Goal: Task Accomplishment & Management: Manage account settings

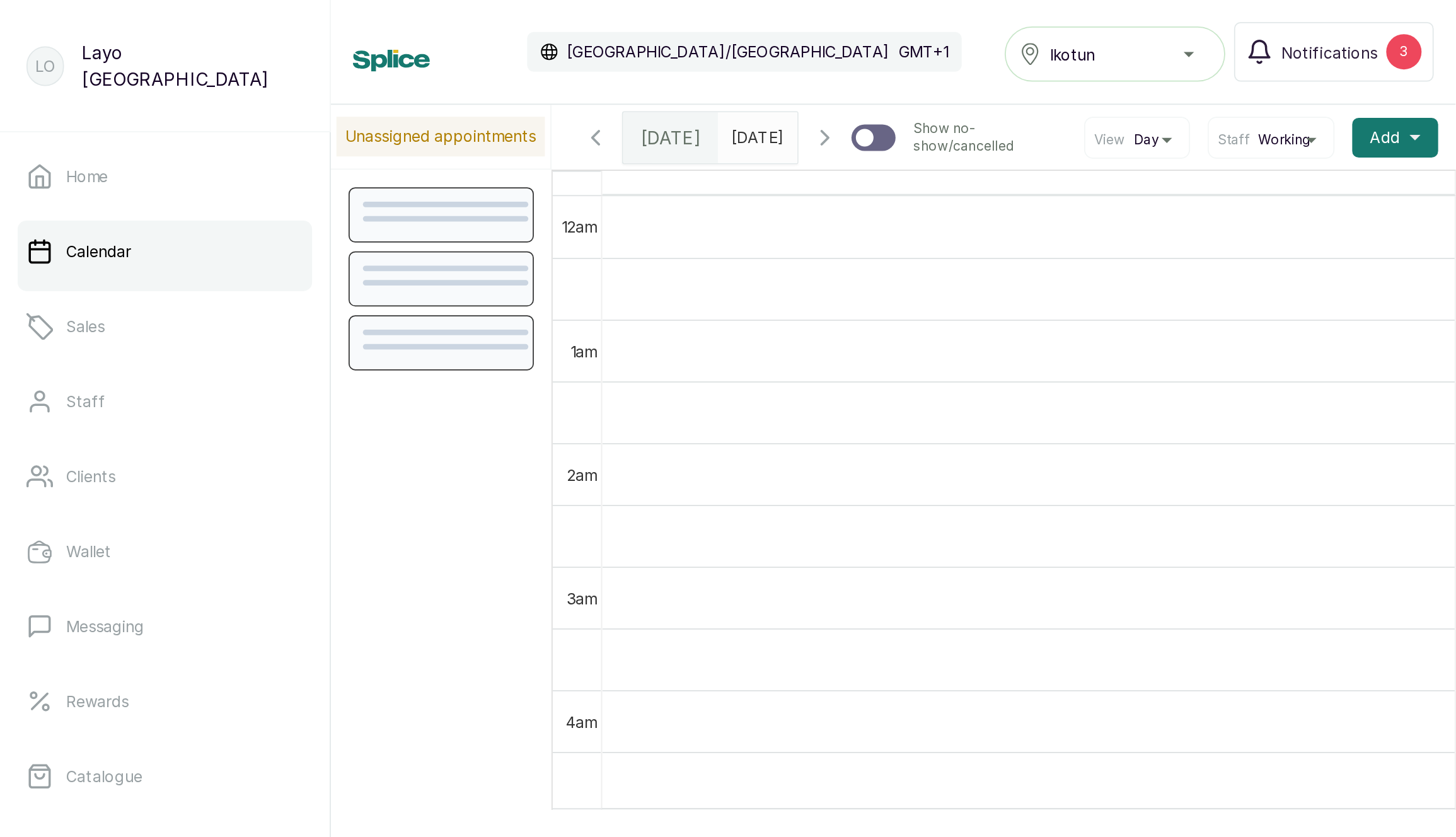
scroll to position [425, 0]
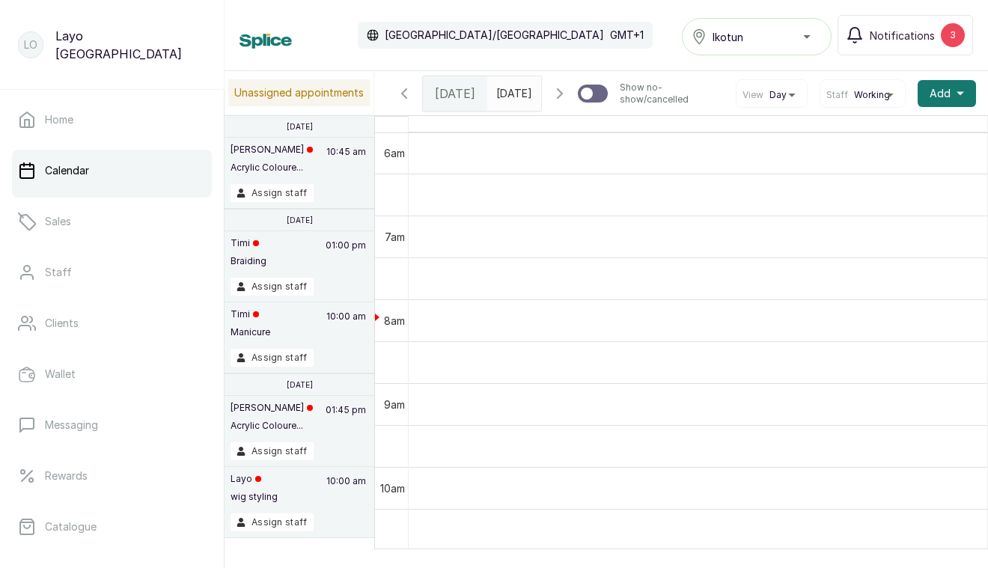
drag, startPoint x: 544, startPoint y: 25, endPoint x: 561, endPoint y: 19, distance: 17.5
click at [544, 25] on div "Calendar Africa/Lagos GMT+1 Ikotun Notifications 3" at bounding box center [607, 35] width 734 height 40
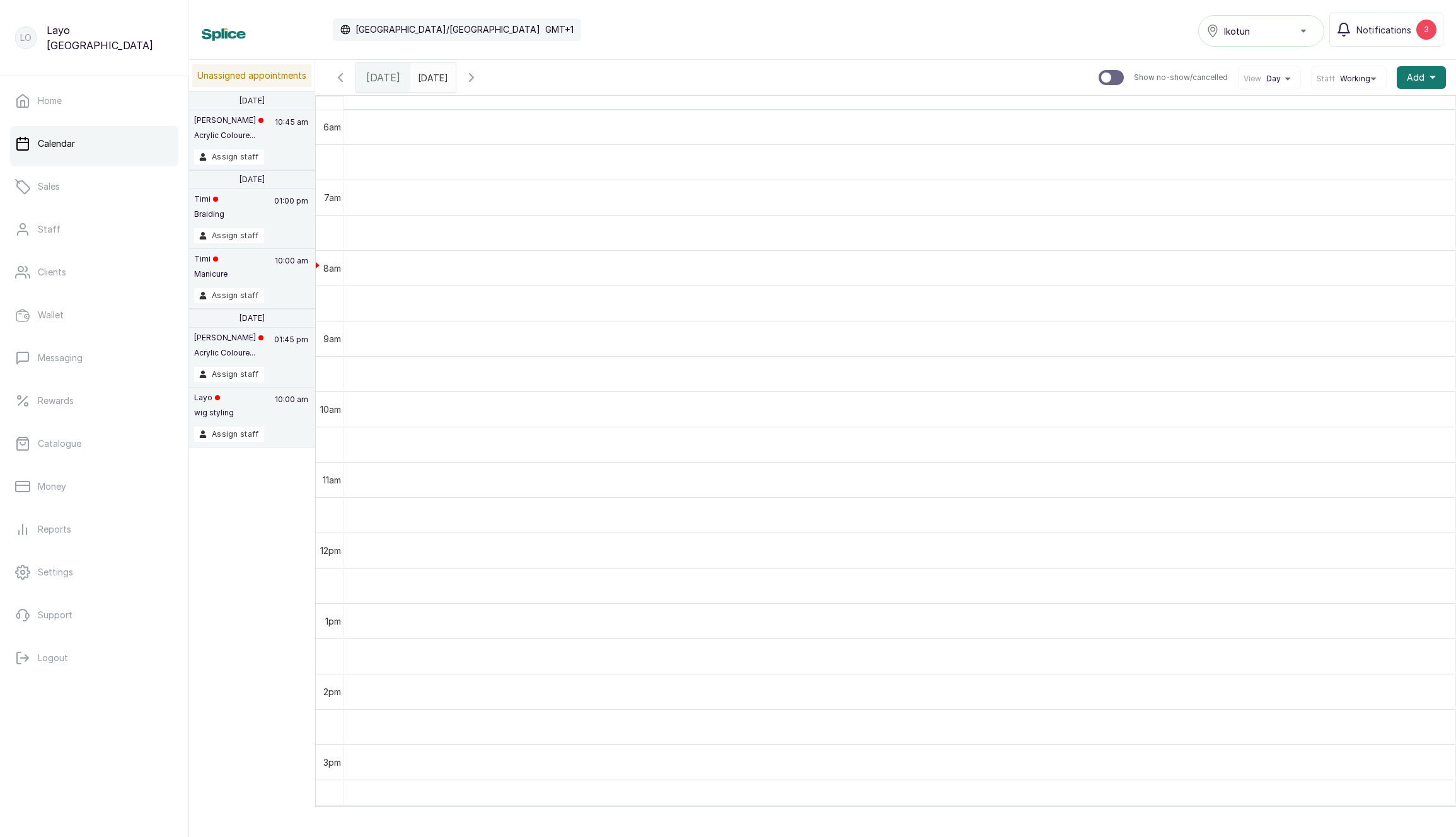
scroll to position [0, 0]
click at [98, 361] on link "Messaging" at bounding box center [94, 358] width 168 height 35
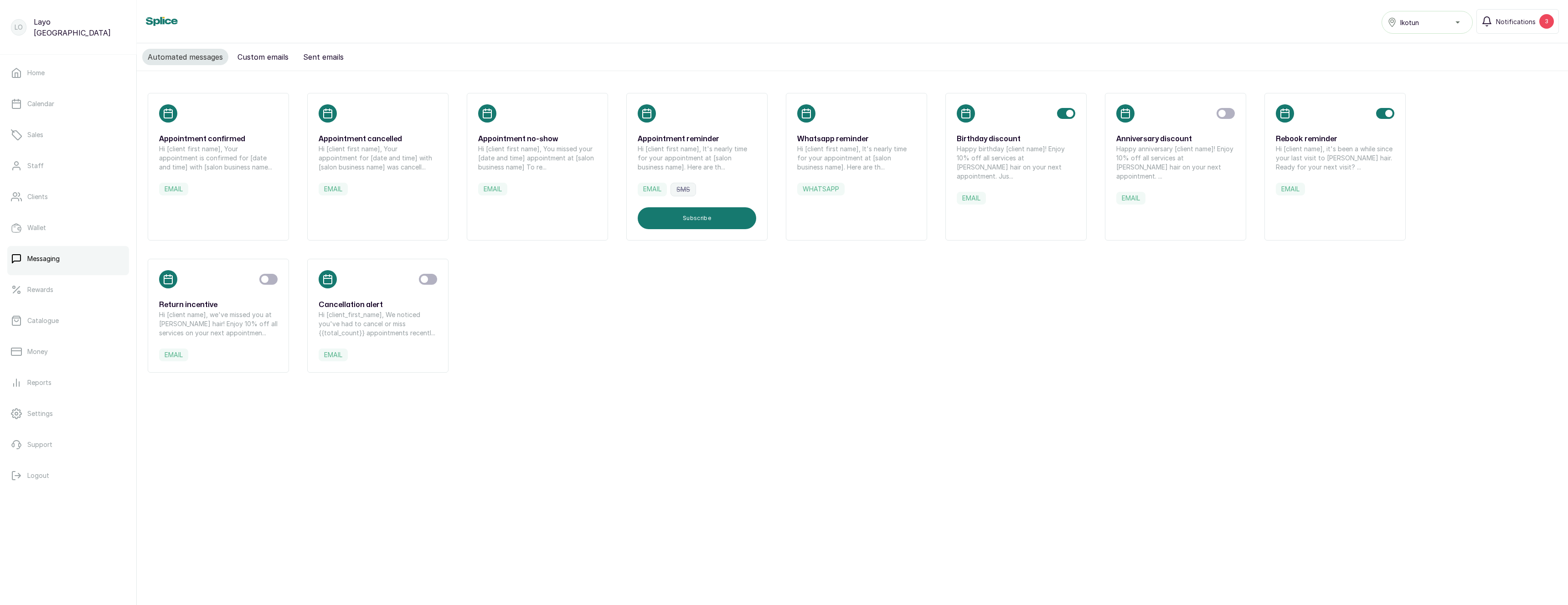
click at [961, 369] on div "Appointment confirmed Hi [client first name], Your appointment is confirmed for…" at bounding box center [852, 233] width 1431 height 324
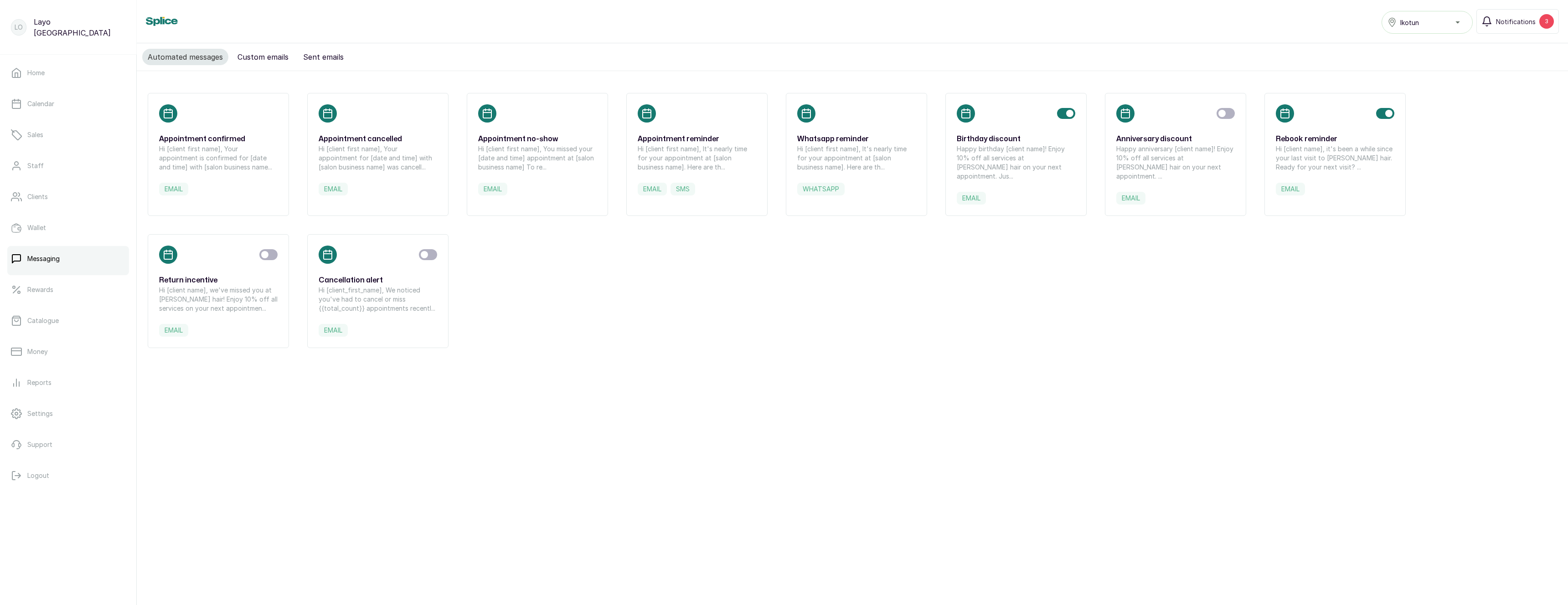
click at [1322, 138] on h3 "Rebook reminder" at bounding box center [1335, 139] width 119 height 11
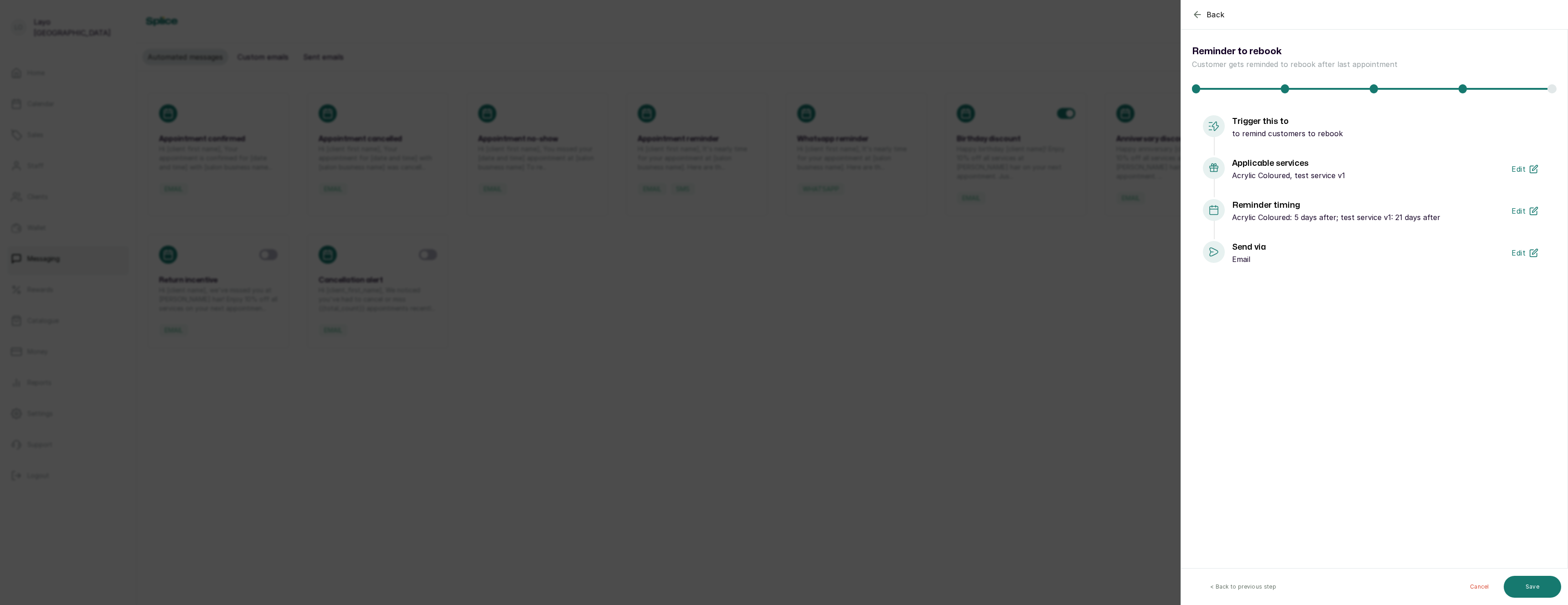
click at [1254, 589] on button "< Back to previous step" at bounding box center [1243, 587] width 110 height 22
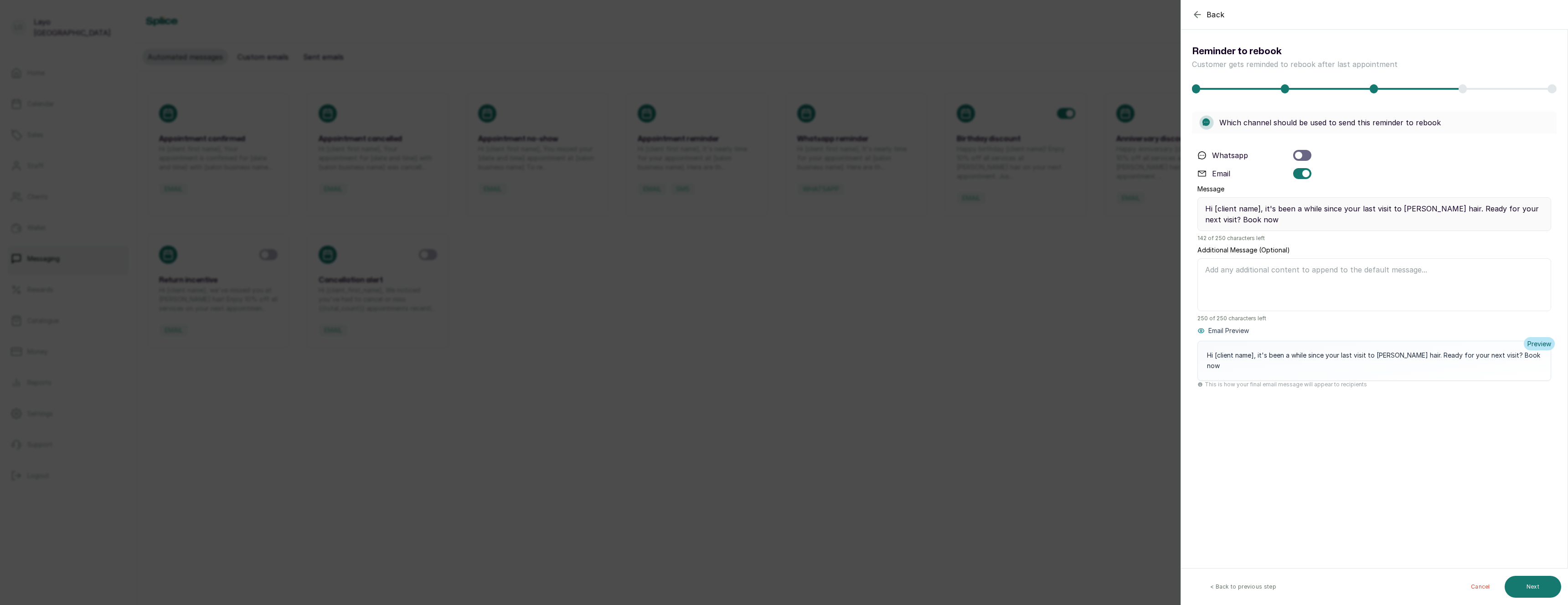
click at [1254, 589] on button "< Back to previous step" at bounding box center [1243, 587] width 110 height 22
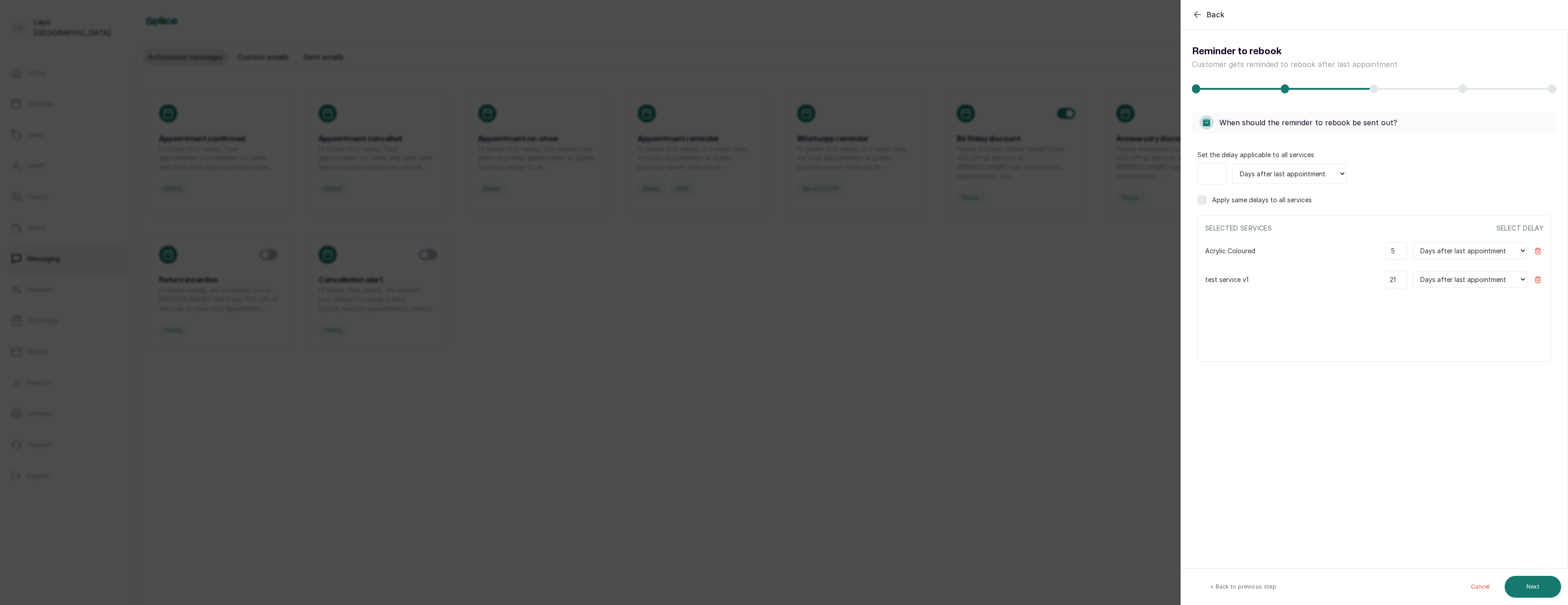
click at [1254, 589] on button "< Back to previous step" at bounding box center [1243, 587] width 110 height 22
click at [1015, 526] on div "Back Back Reminder to rebook Customer gets reminded to rebook after last appoin…" at bounding box center [784, 302] width 1568 height 605
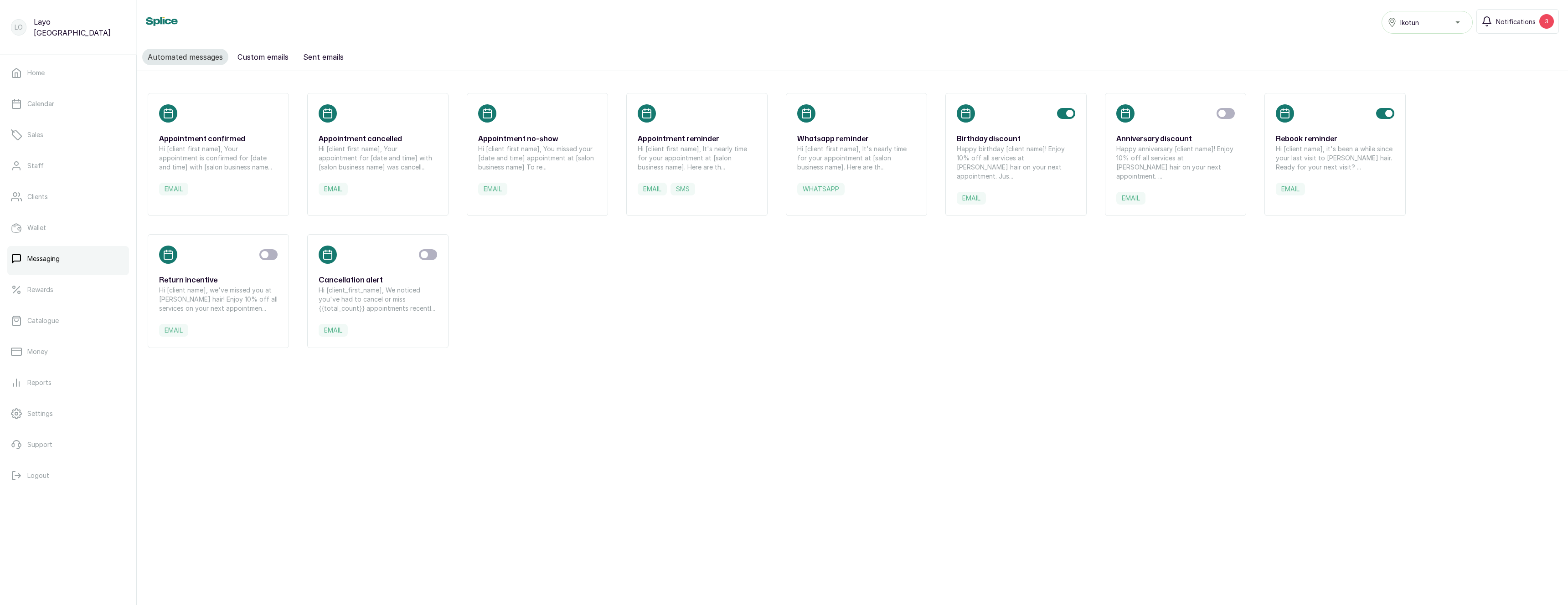
click at [188, 286] on p "Hi [client name], we've missed you at [PERSON_NAME] hair! Enjoy 10% off all ser…" at bounding box center [218, 299] width 119 height 27
select select "weeks"
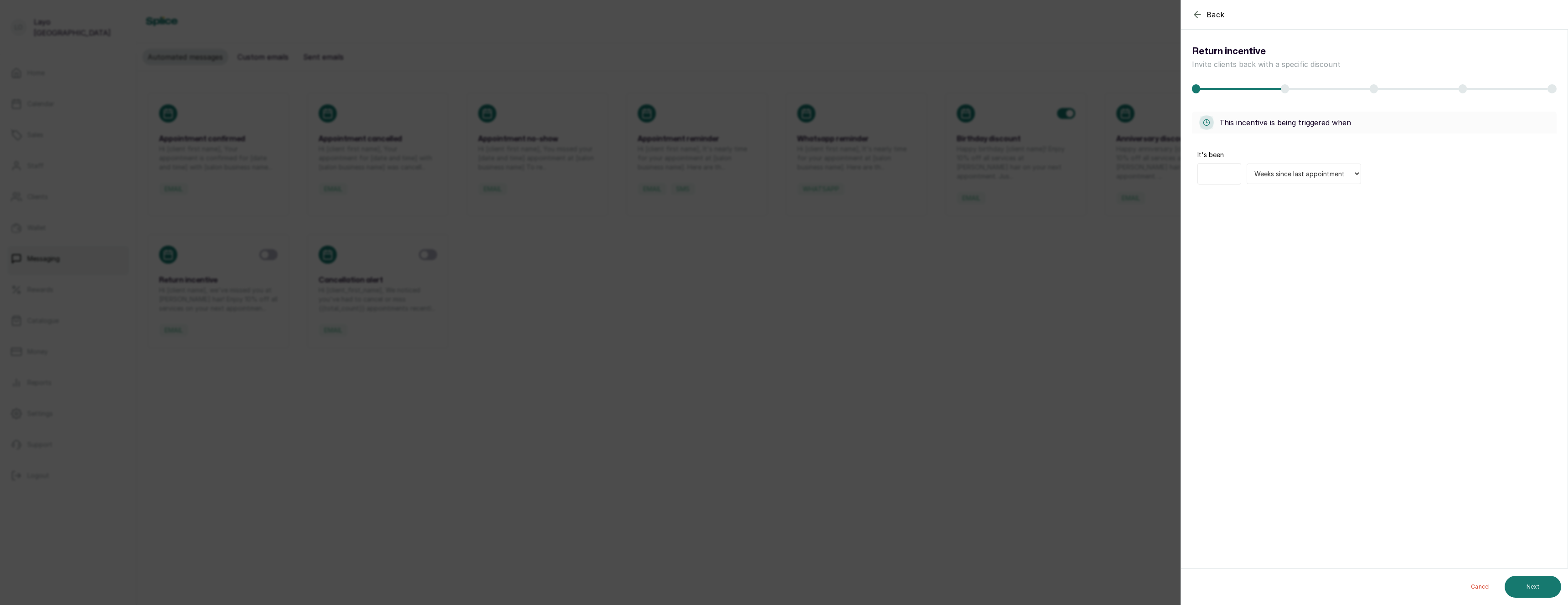
click at [852, 327] on div "Back Return Incentive Return incentive Invite clients back with a specific disc…" at bounding box center [784, 302] width 1568 height 605
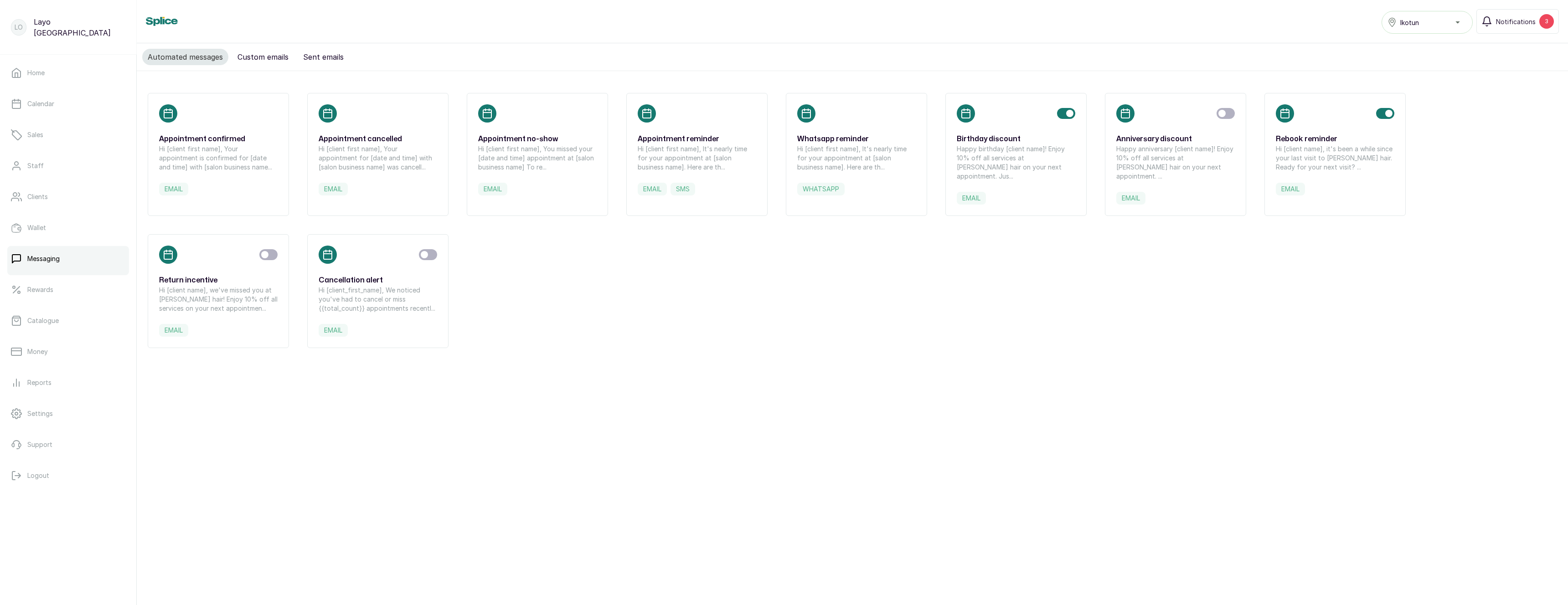
click at [1017, 149] on p "Happy birthday [client name]! Enjoy 10% off all services at [PERSON_NAME] hair …" at bounding box center [1016, 163] width 119 height 37
click at [543, 413] on div "Automated messages Custom emails Sent emails Appointment confirmed Hi [client f…" at bounding box center [852, 318] width 1431 height 551
click at [1296, 142] on h3 "Rebook reminder" at bounding box center [1335, 139] width 119 height 11
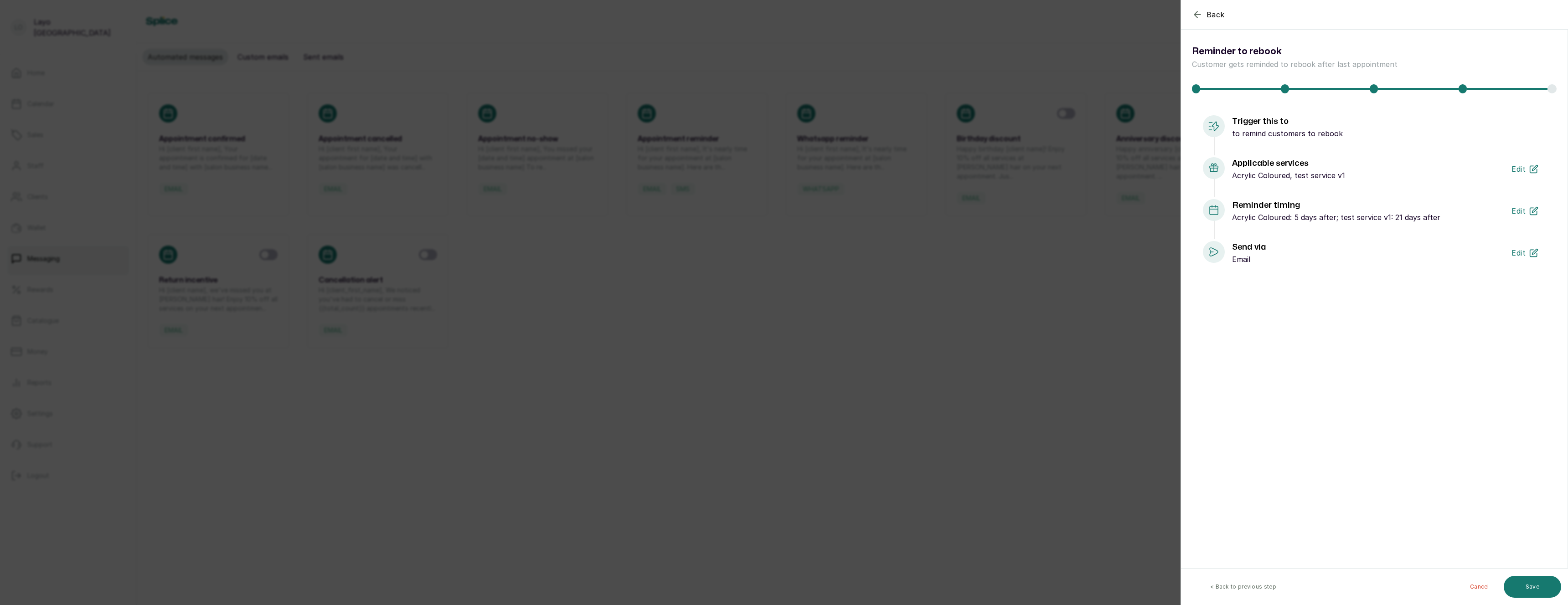
click at [709, 475] on div "Back Back Reminder to rebook Customer gets reminded to rebook after last appoin…" at bounding box center [784, 302] width 1568 height 605
